Goal: Complete application form

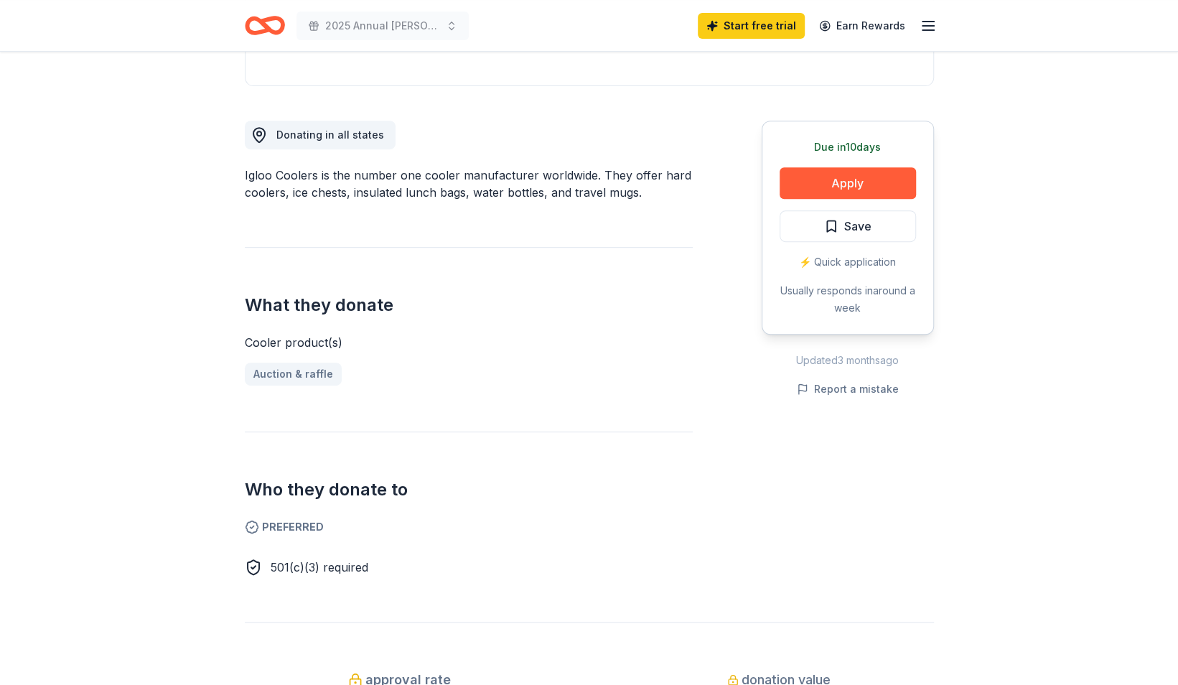
scroll to position [349, 0]
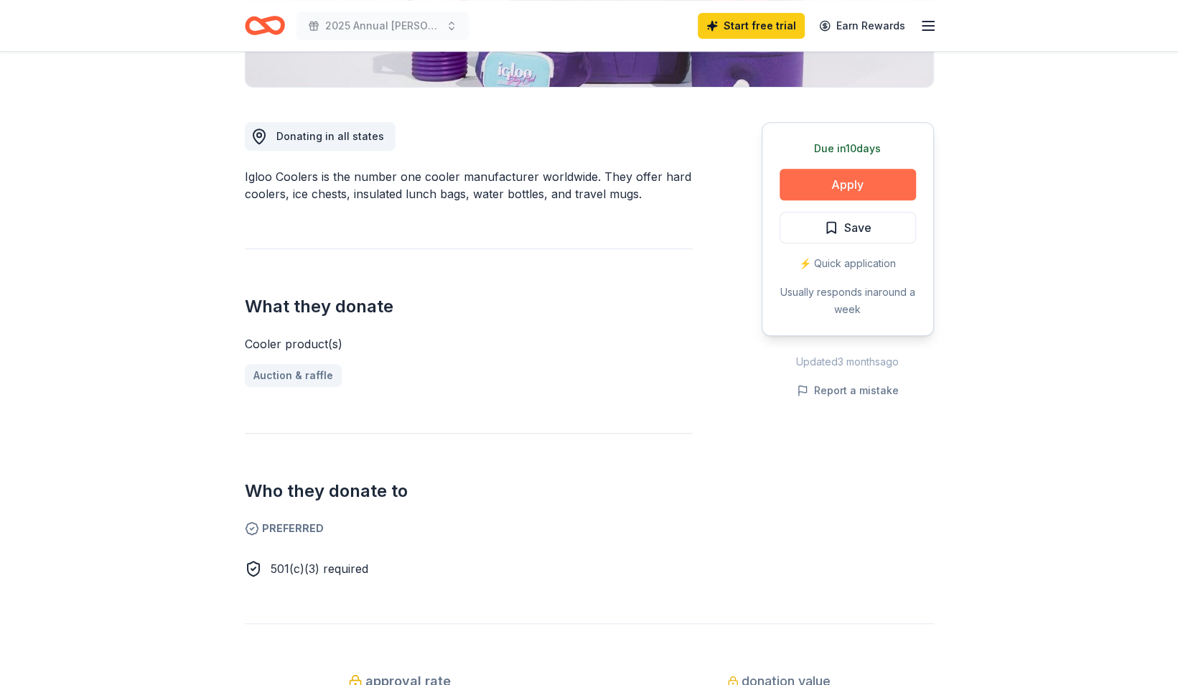
click at [579, 194] on button "Apply" at bounding box center [848, 185] width 136 height 32
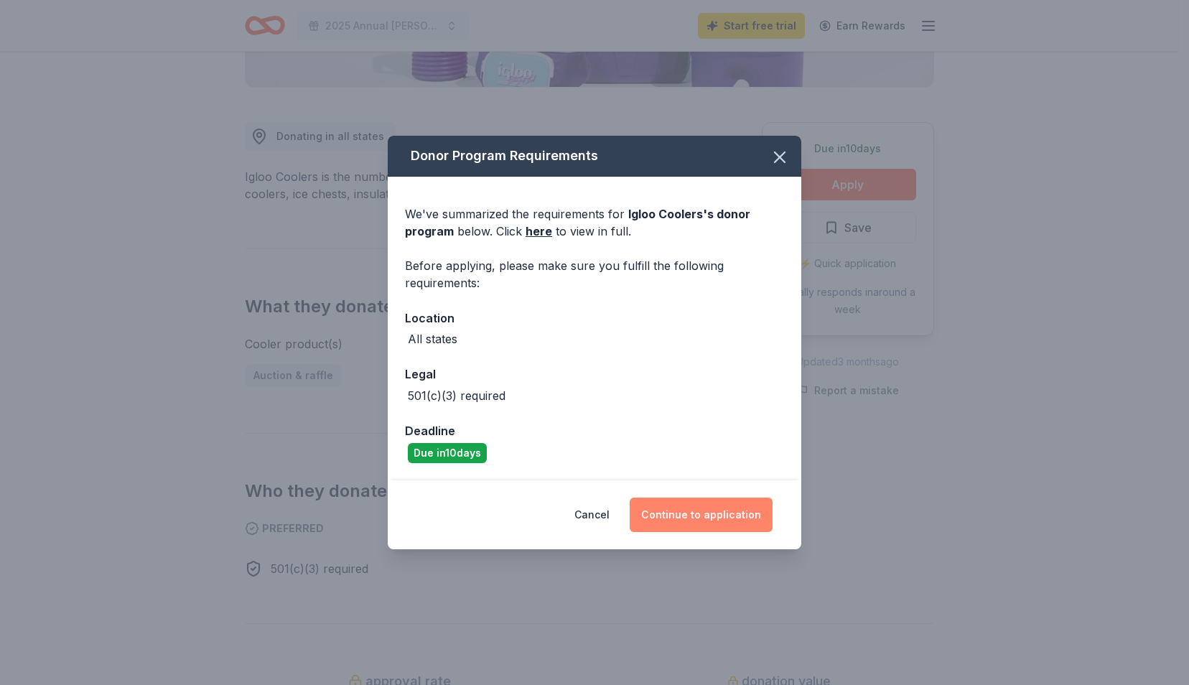
click at [579, 509] on button "Continue to application" at bounding box center [701, 514] width 143 height 34
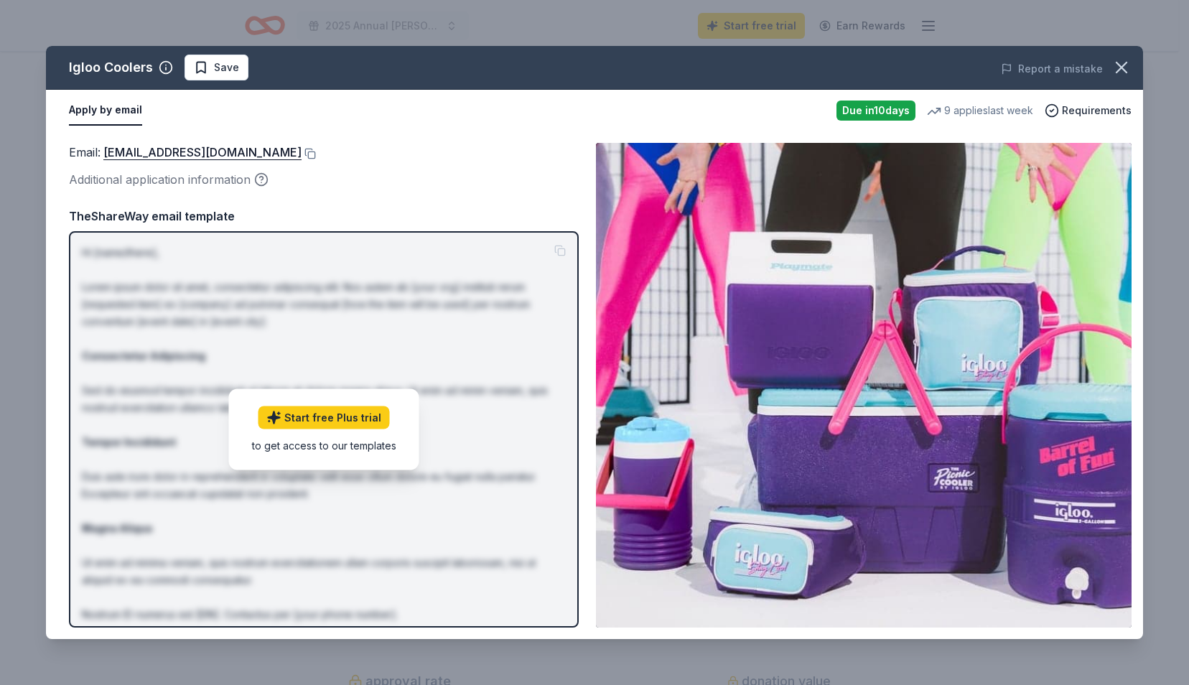
drag, startPoint x: 103, startPoint y: 152, endPoint x: 172, endPoint y: 142, distance: 69.6
click at [172, 142] on div "Email : donations@igloocorp.com Additional application information Email : dona…" at bounding box center [594, 385] width 1097 height 508
click at [301, 155] on button at bounding box center [308, 153] width 14 height 11
click at [579, 76] on icon "button" at bounding box center [1121, 67] width 20 height 20
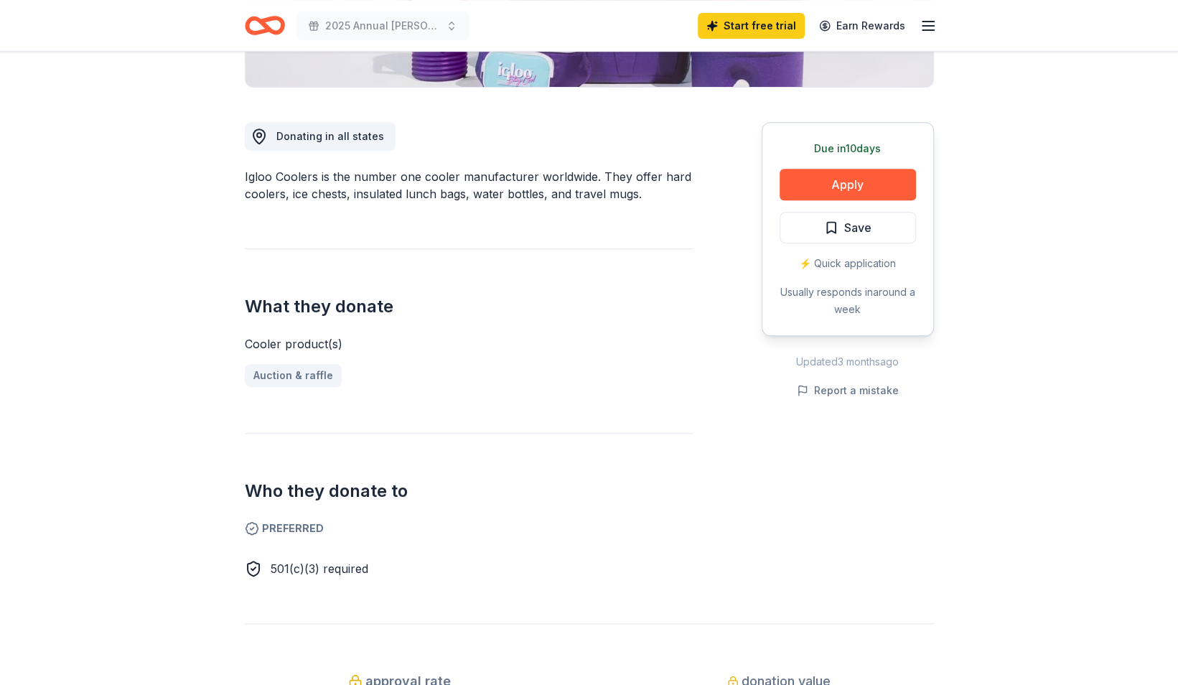
click at [271, 19] on icon "Home" at bounding box center [271, 25] width 22 height 14
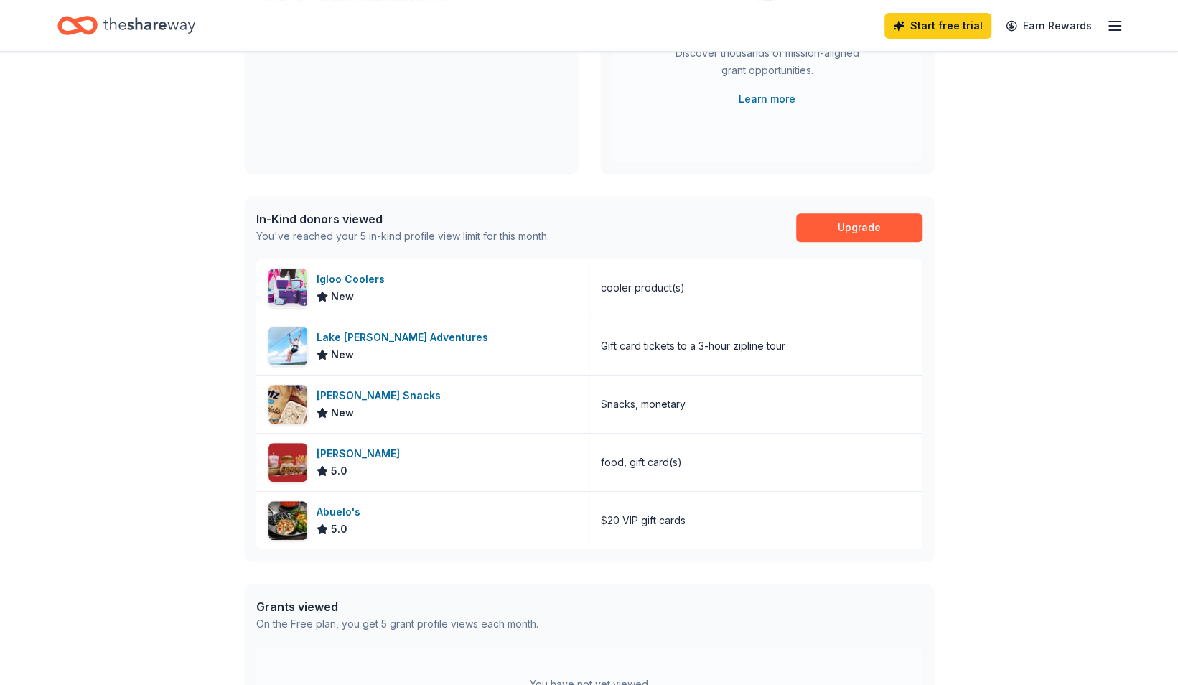
scroll to position [236, 0]
click at [336, 392] on div "[PERSON_NAME] Snacks" at bounding box center [382, 393] width 130 height 17
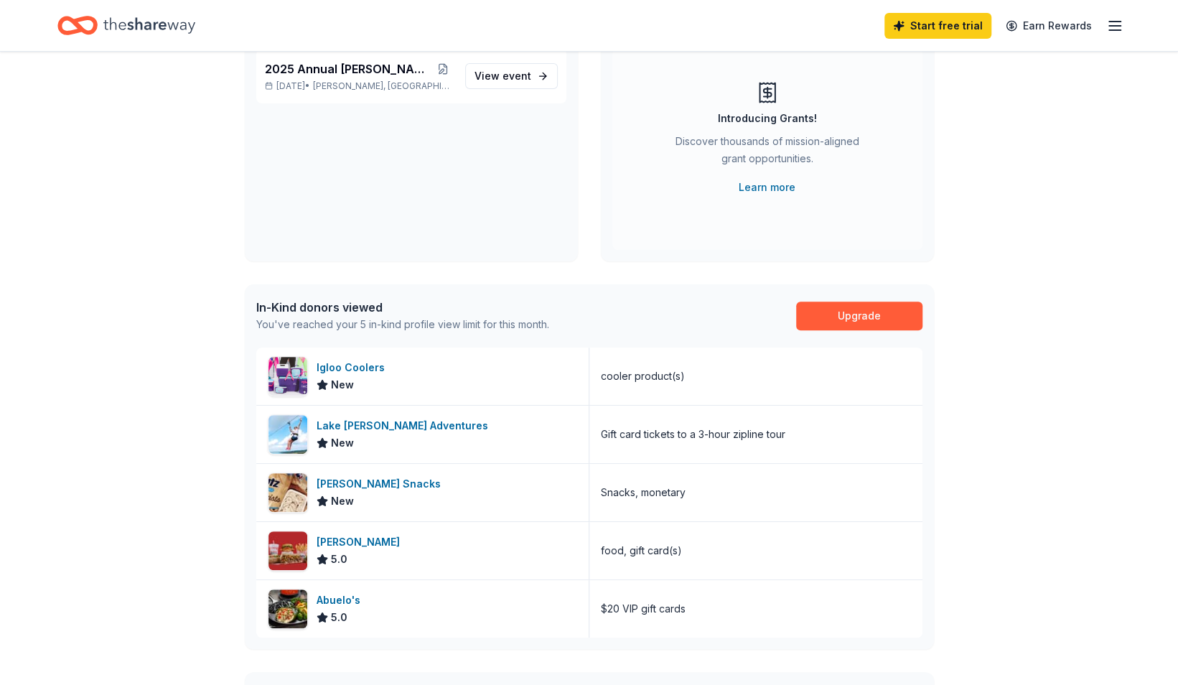
scroll to position [0, 0]
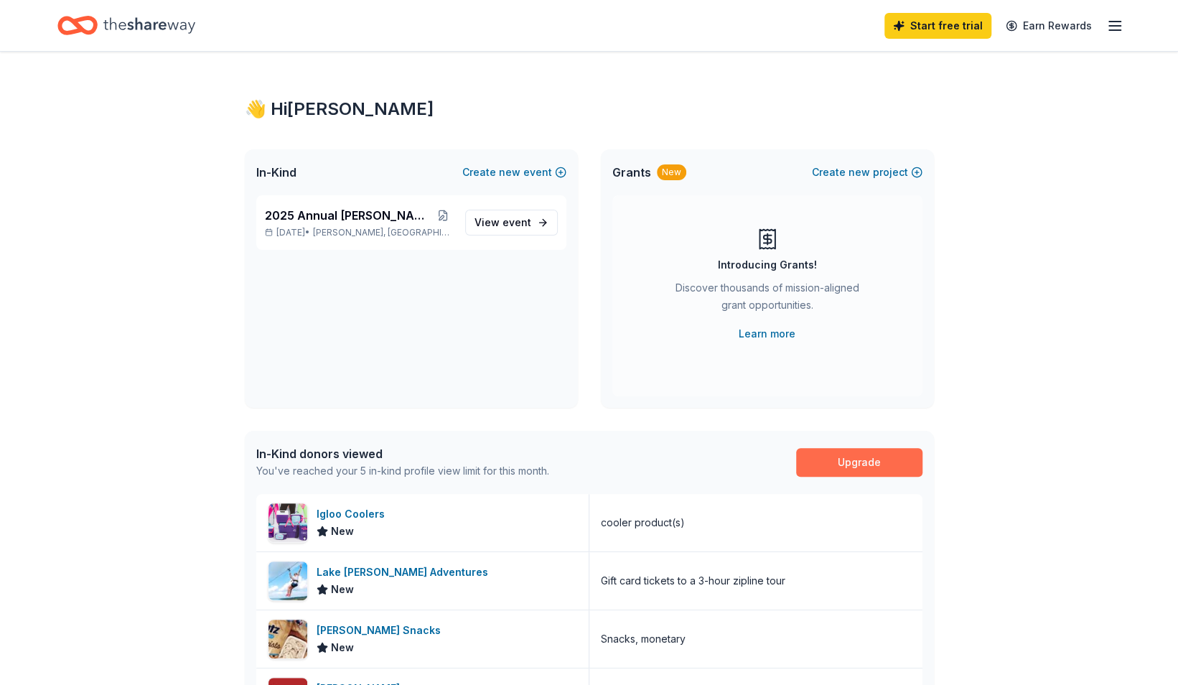
click at [579, 467] on link "Upgrade" at bounding box center [859, 462] width 126 height 29
